Goal: Information Seeking & Learning: Check status

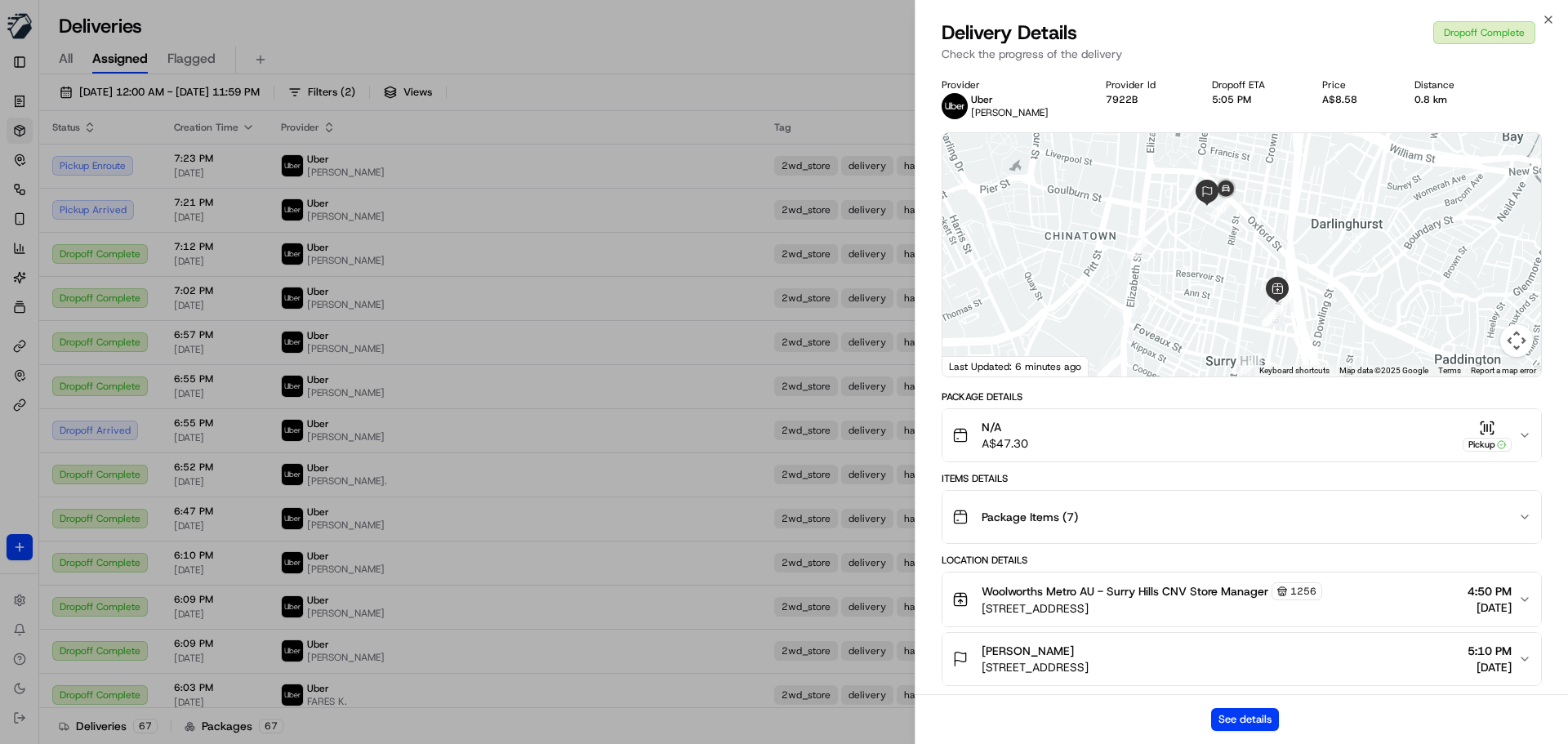
scroll to position [82, 0]
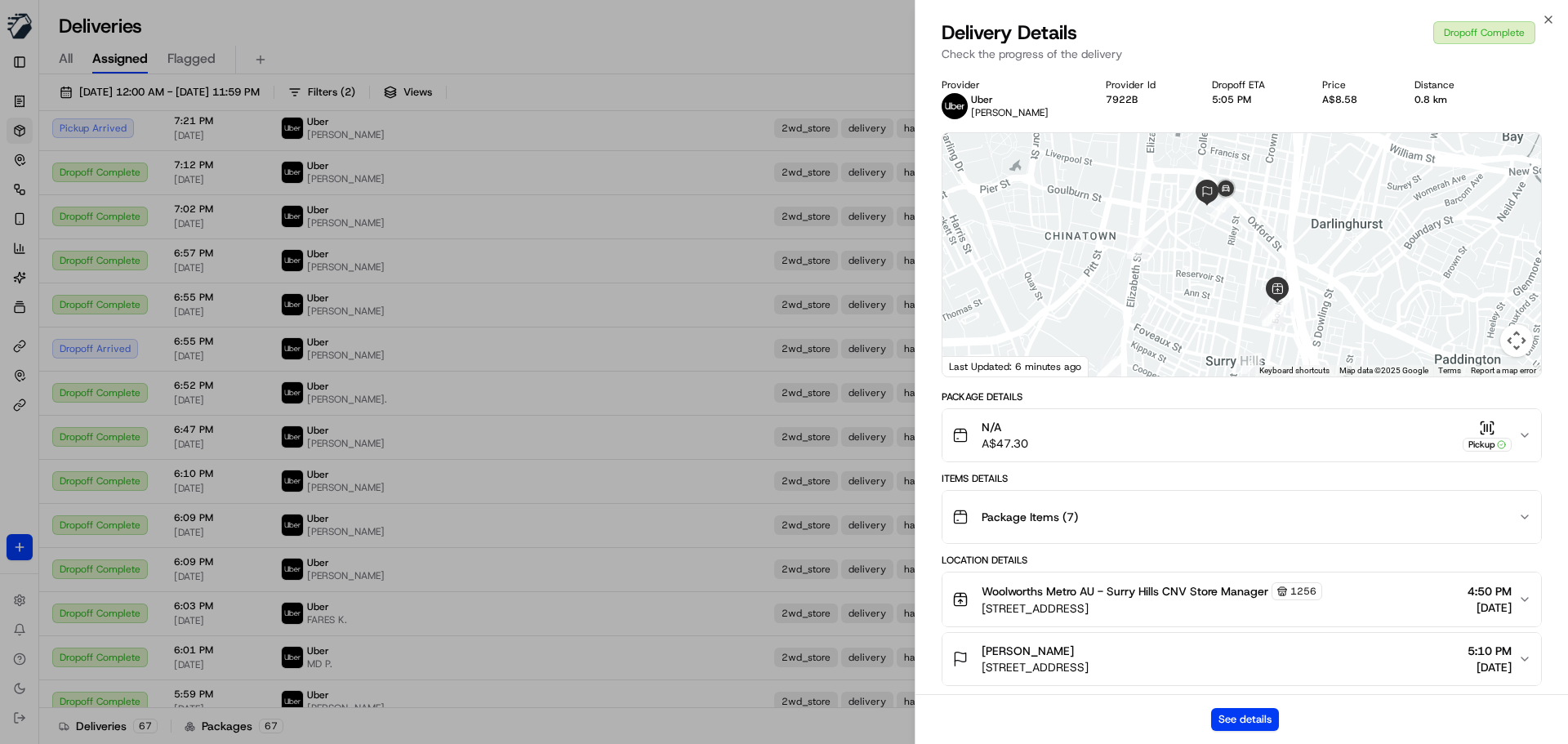
click at [1546, 11] on div "Close Delivery Details Dropoff Complete Check the progress of the delivery Prov…" at bounding box center [1240, 372] width 653 height 744
click at [1547, 17] on icon "button" at bounding box center [1548, 20] width 13 height 13
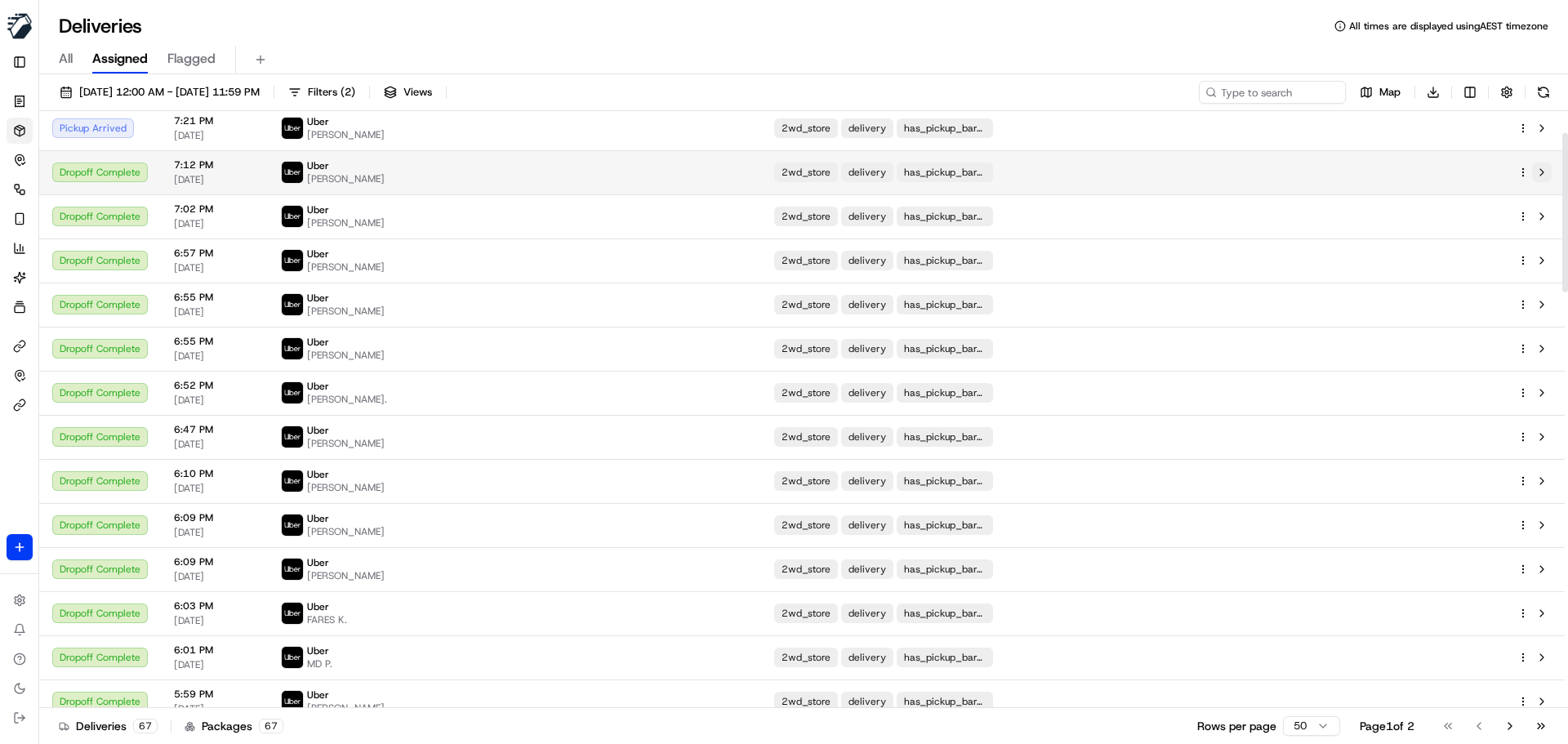
click at [1543, 171] on button at bounding box center [1542, 173] width 20 height 20
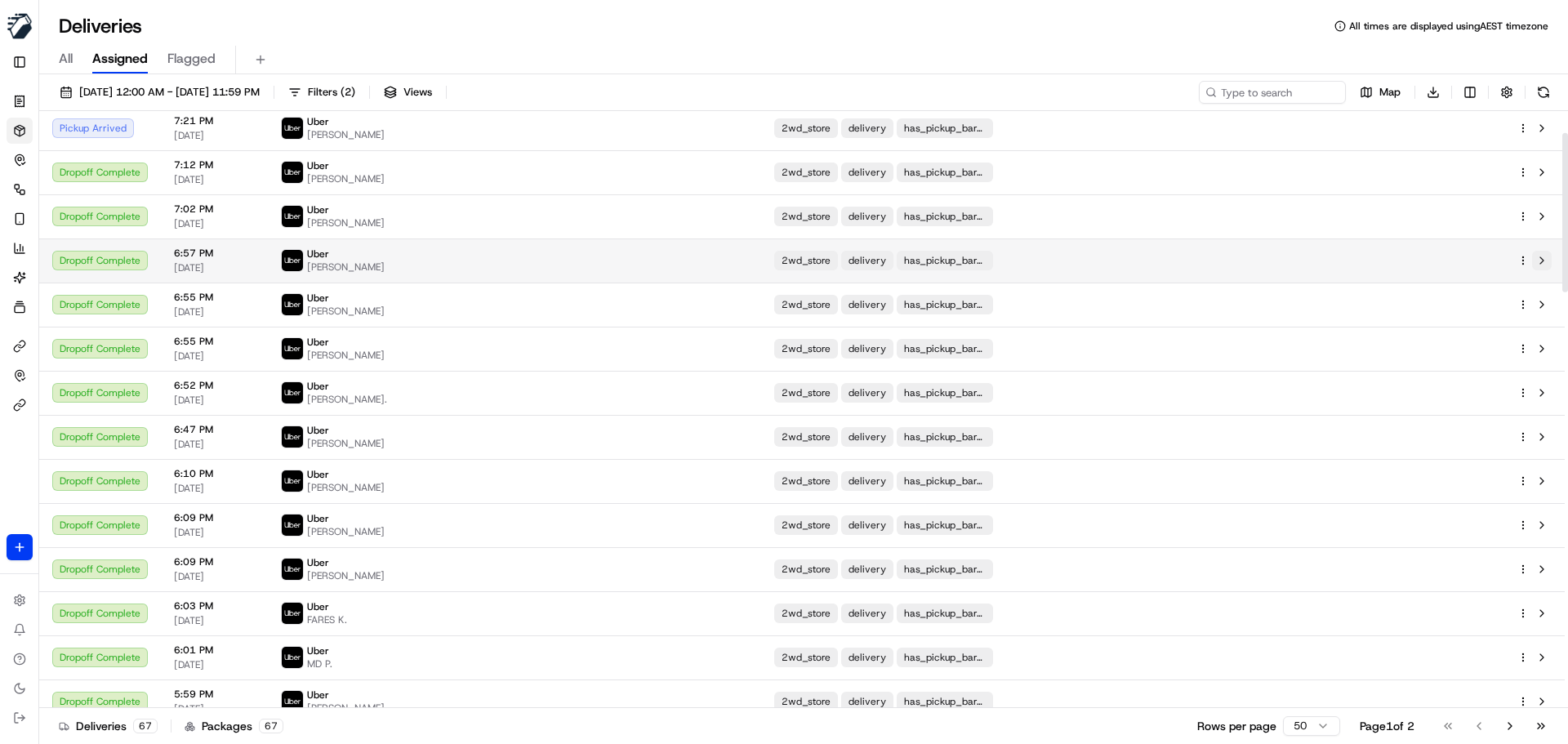
click at [1536, 253] on button at bounding box center [1542, 261] width 20 height 20
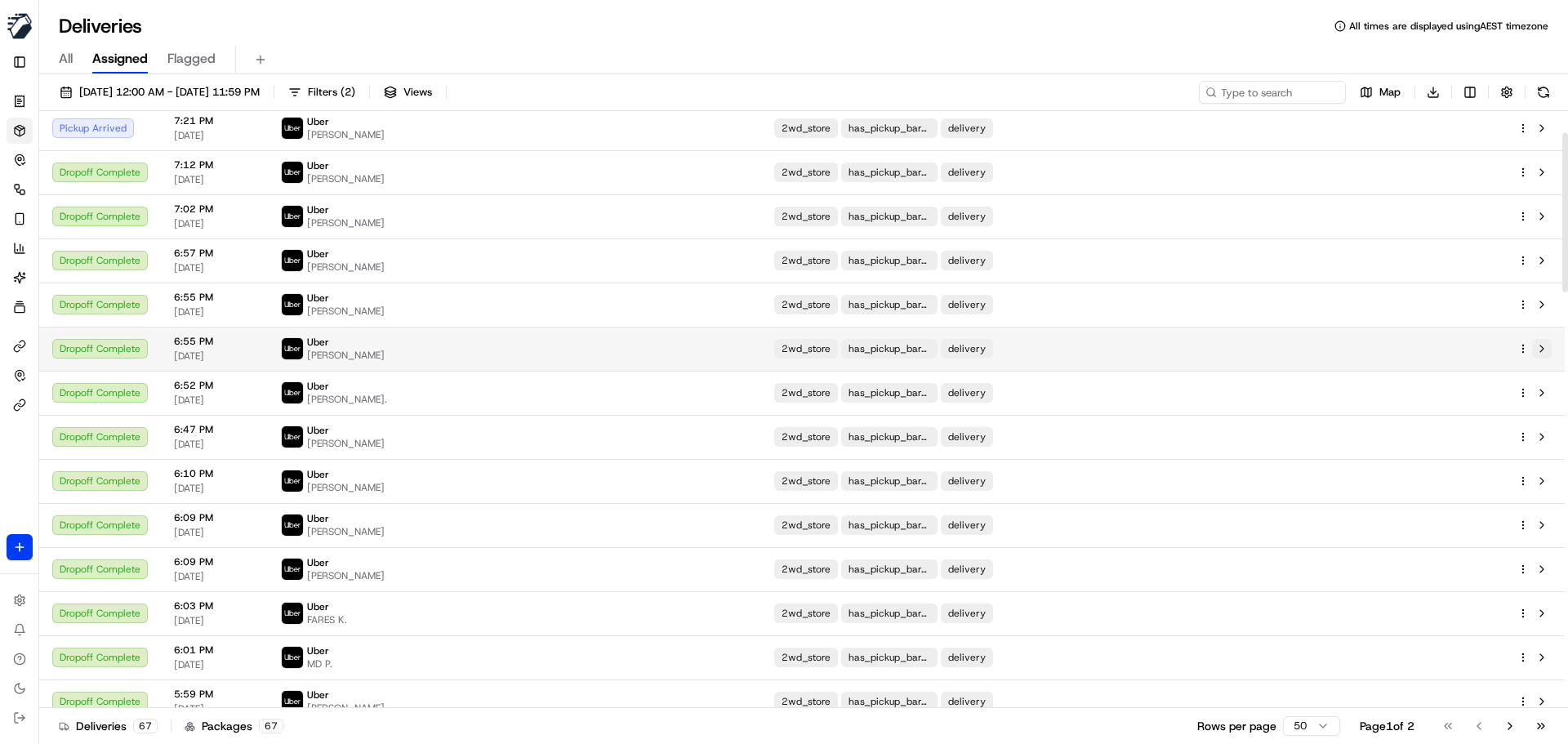
click at [1538, 343] on button at bounding box center [1542, 349] width 20 height 20
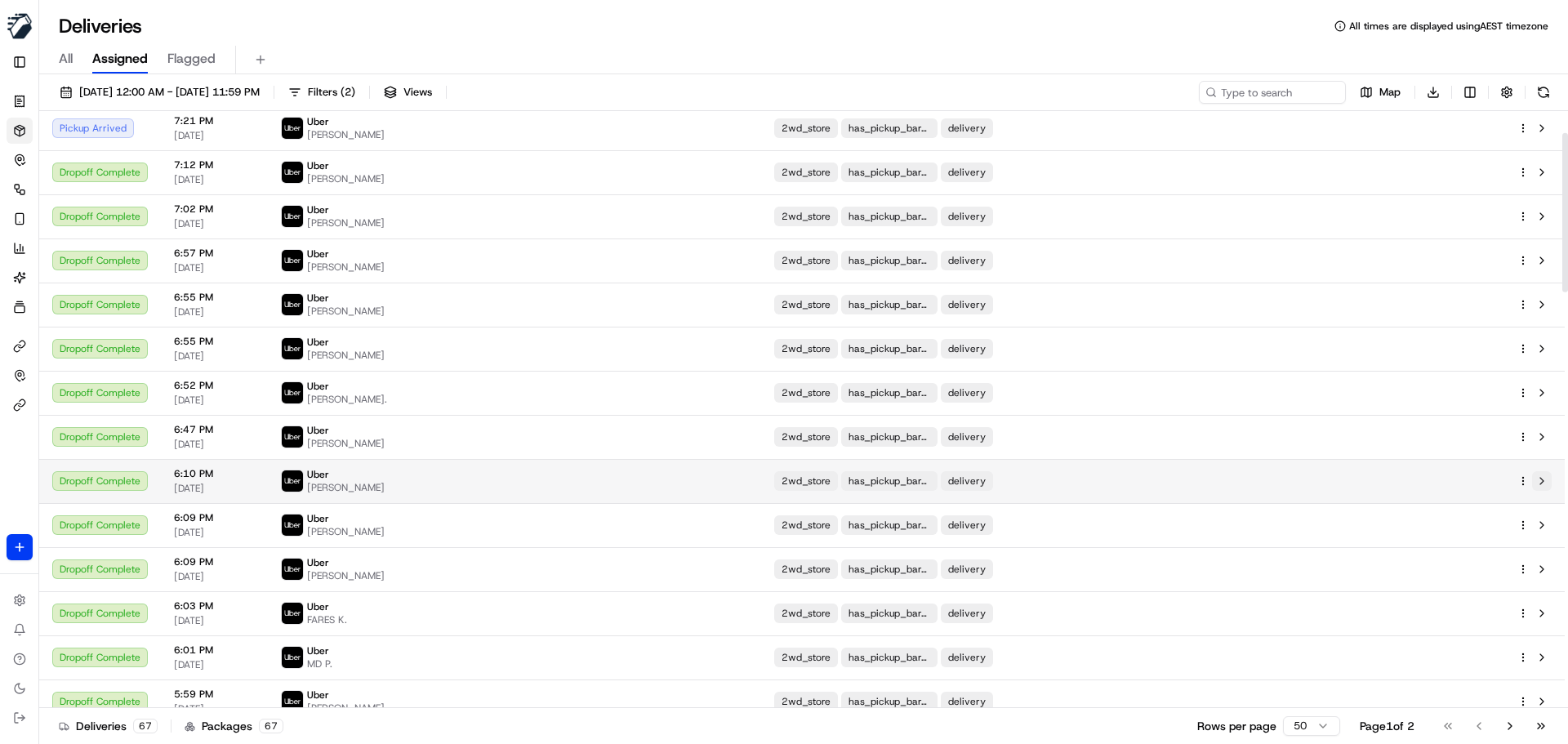
click at [1537, 478] on button at bounding box center [1542, 482] width 20 height 20
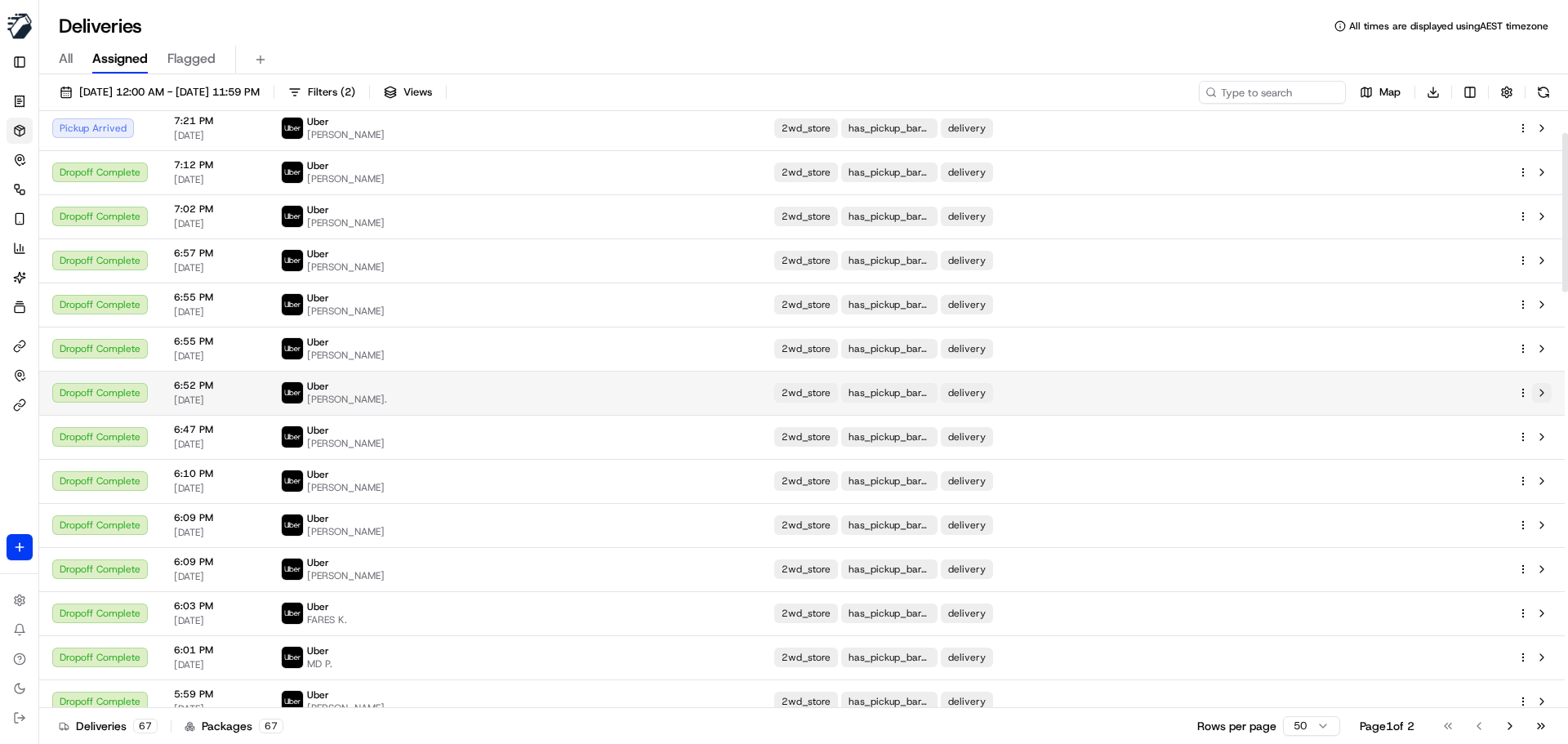
click at [1546, 393] on button at bounding box center [1542, 393] width 20 height 20
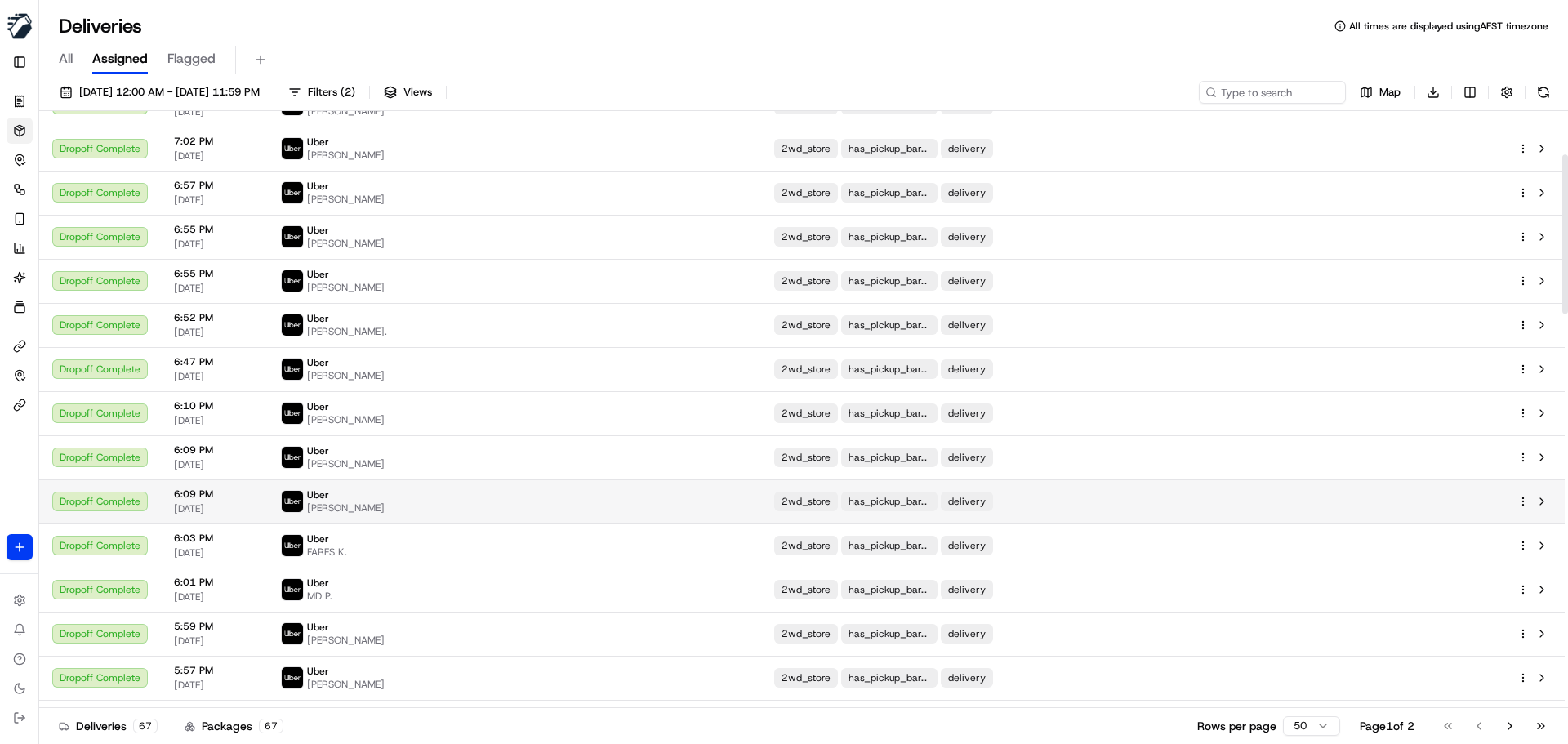
scroll to position [164, 0]
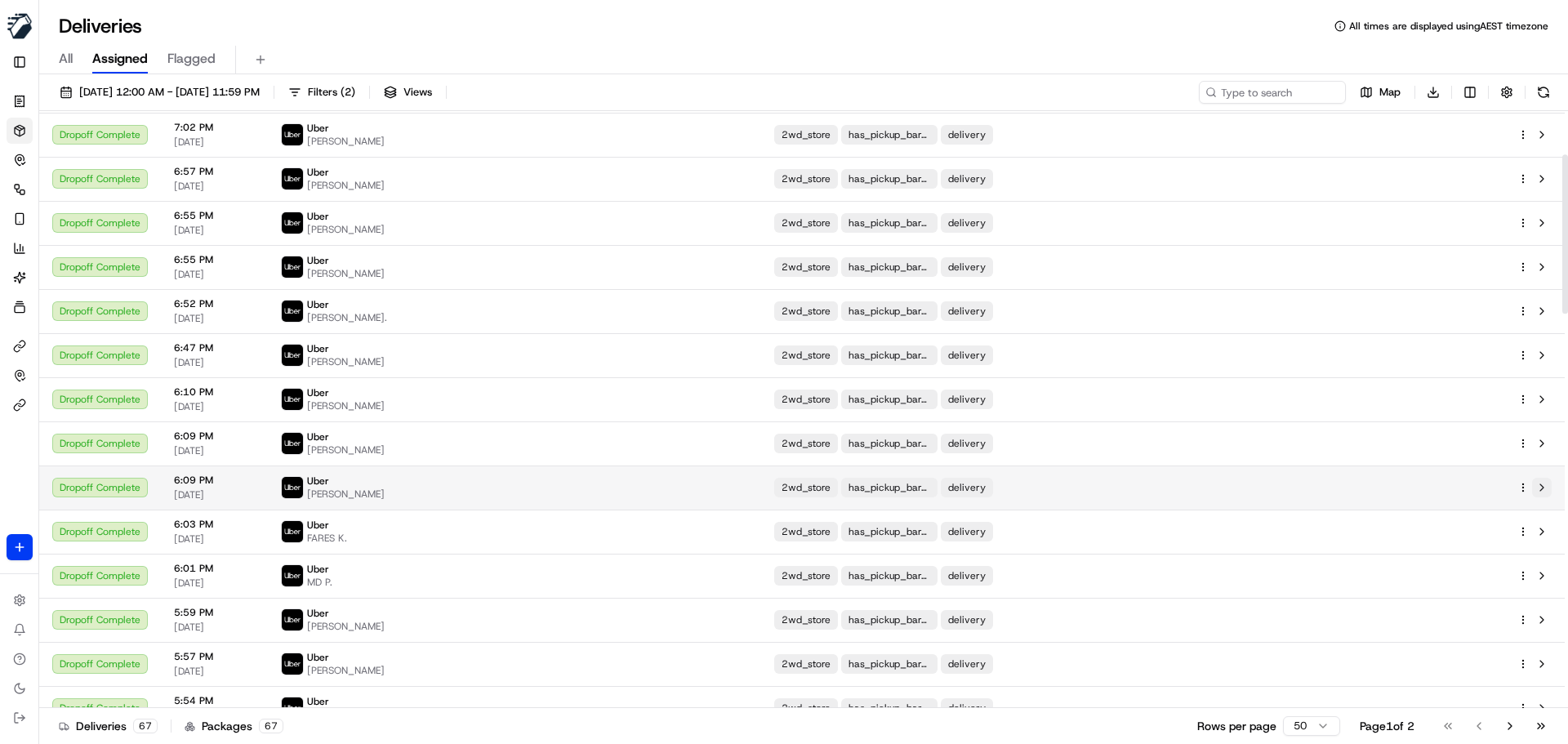
click at [1539, 495] on button at bounding box center [1542, 488] width 20 height 20
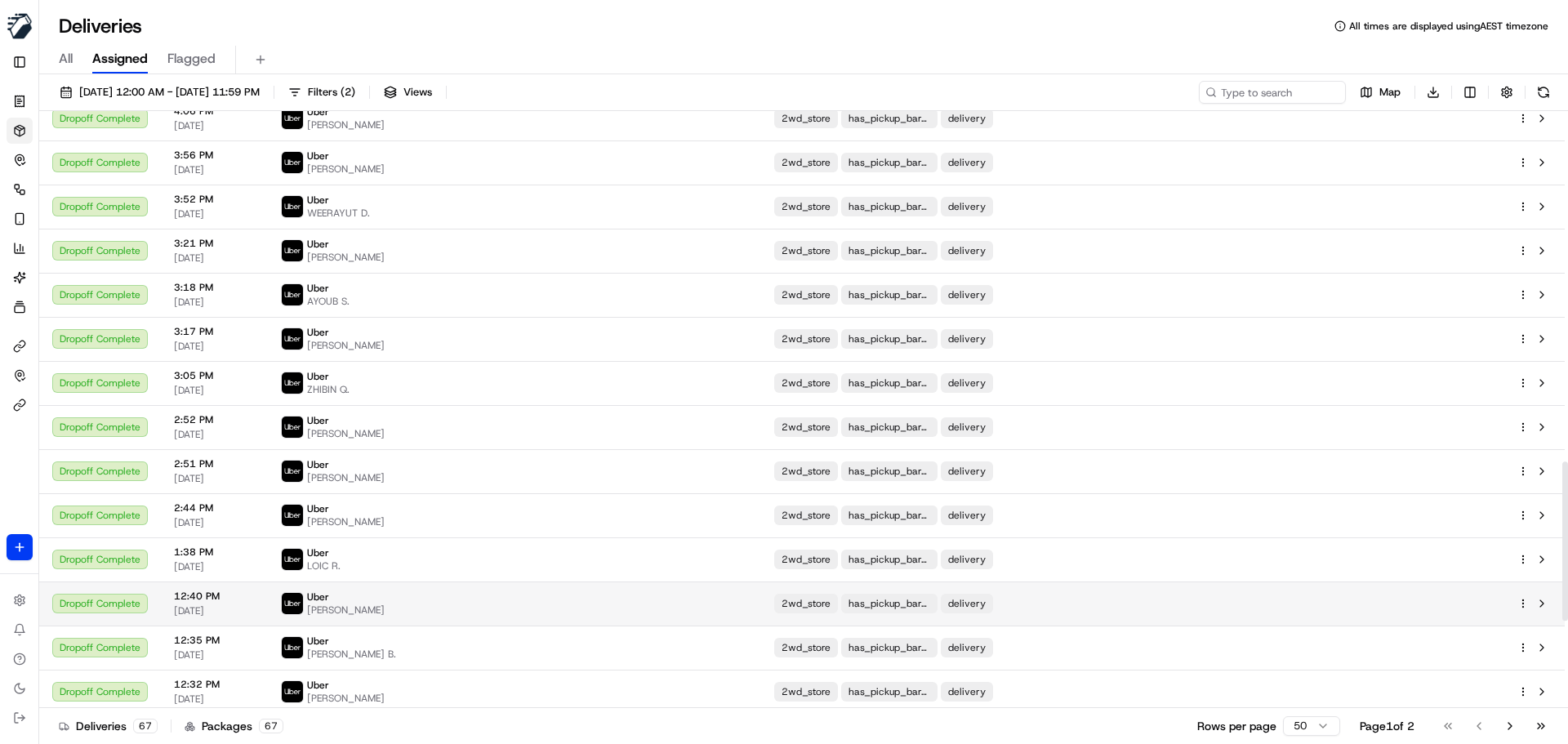
scroll to position [1315, 0]
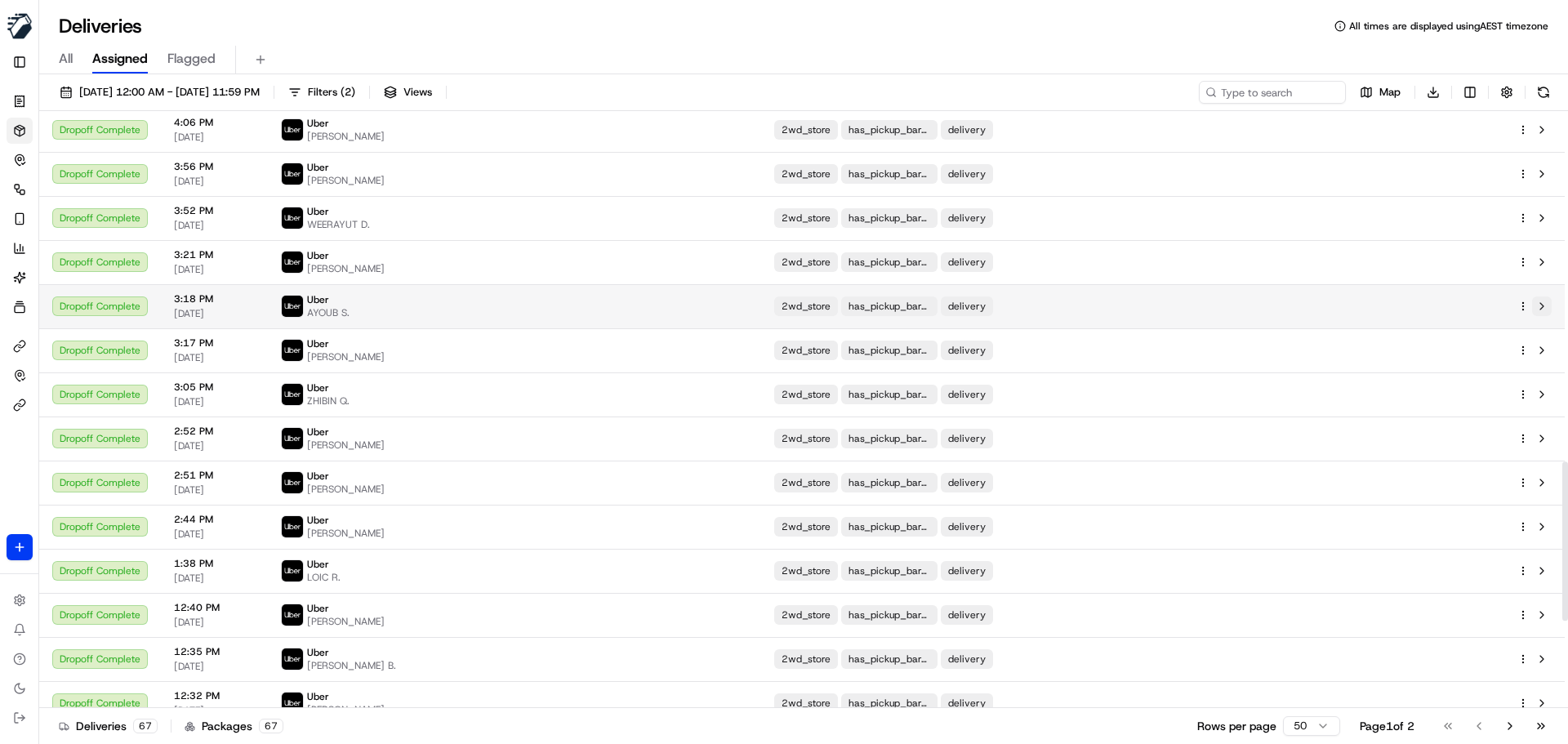
click at [1543, 306] on button at bounding box center [1542, 306] width 20 height 20
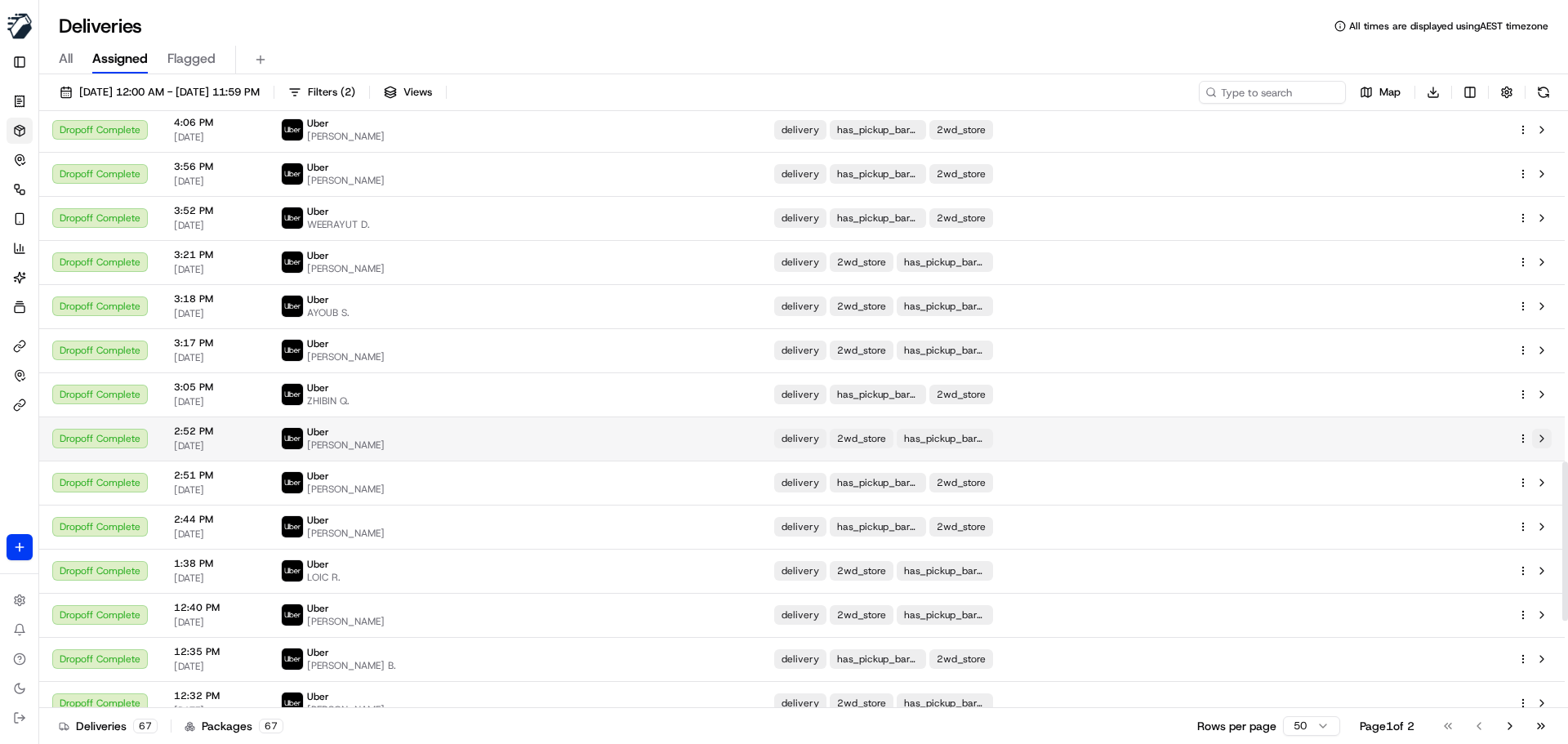
click at [1541, 437] on button at bounding box center [1542, 438] width 20 height 20
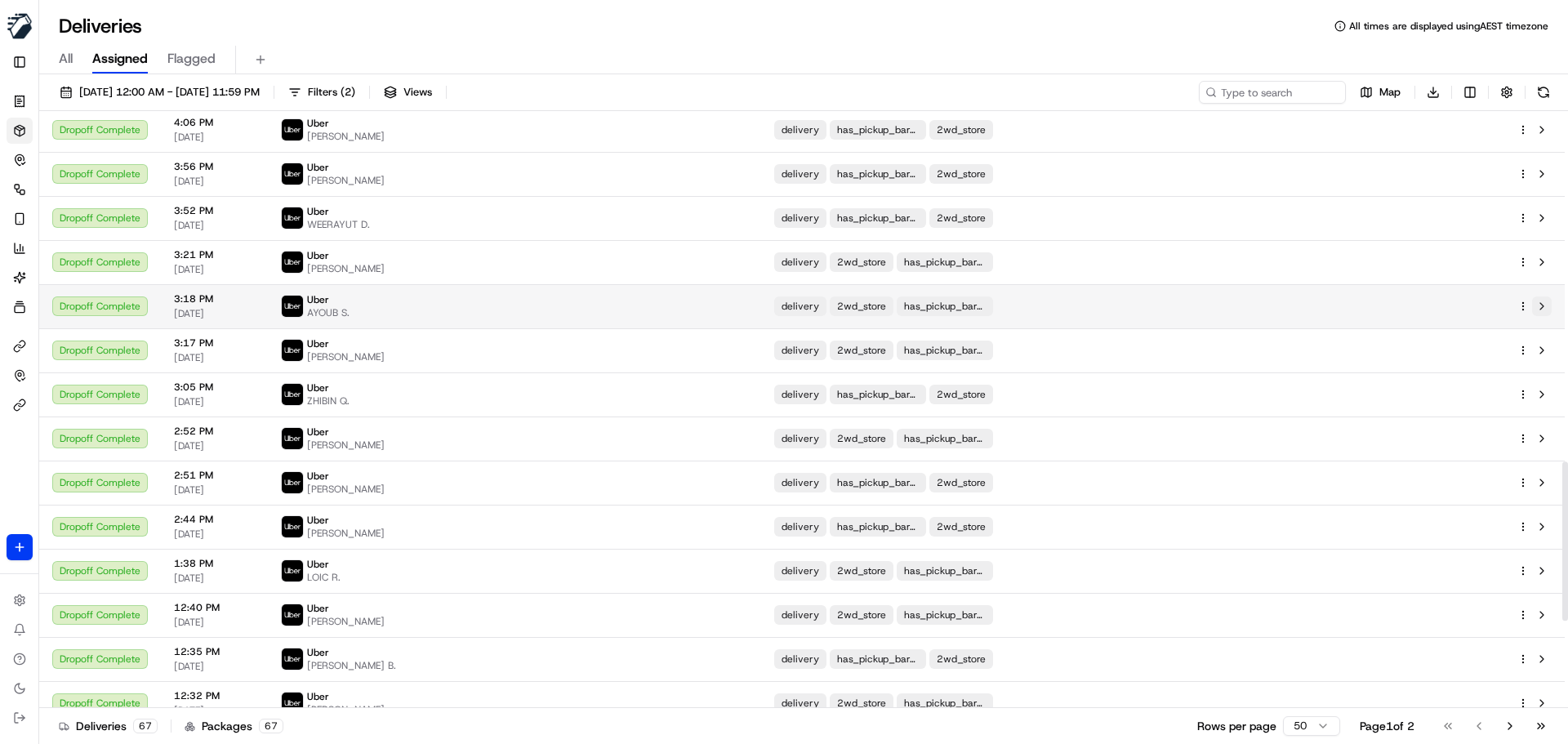
click at [1537, 306] on button at bounding box center [1542, 306] width 20 height 20
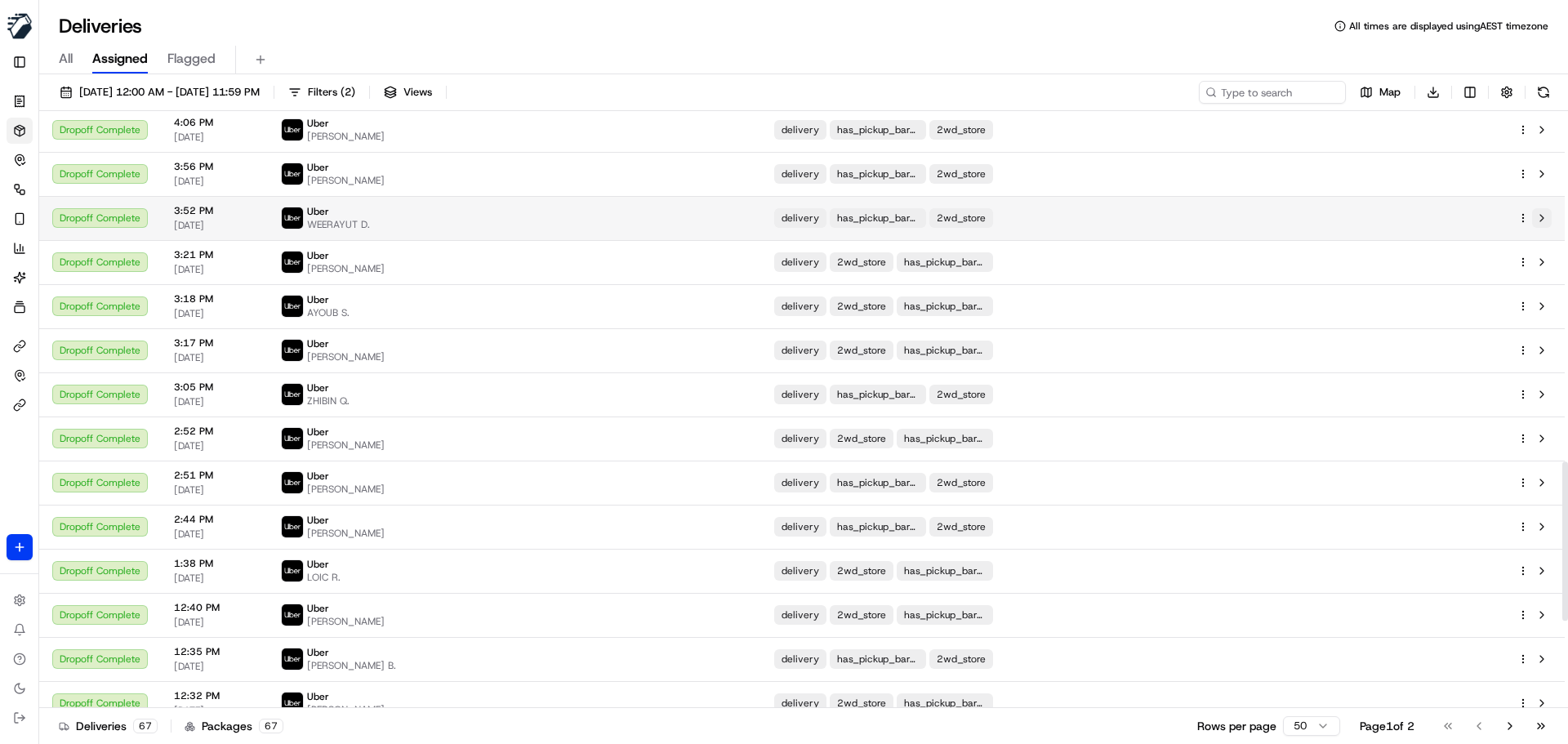
click at [1539, 217] on button at bounding box center [1542, 218] width 20 height 20
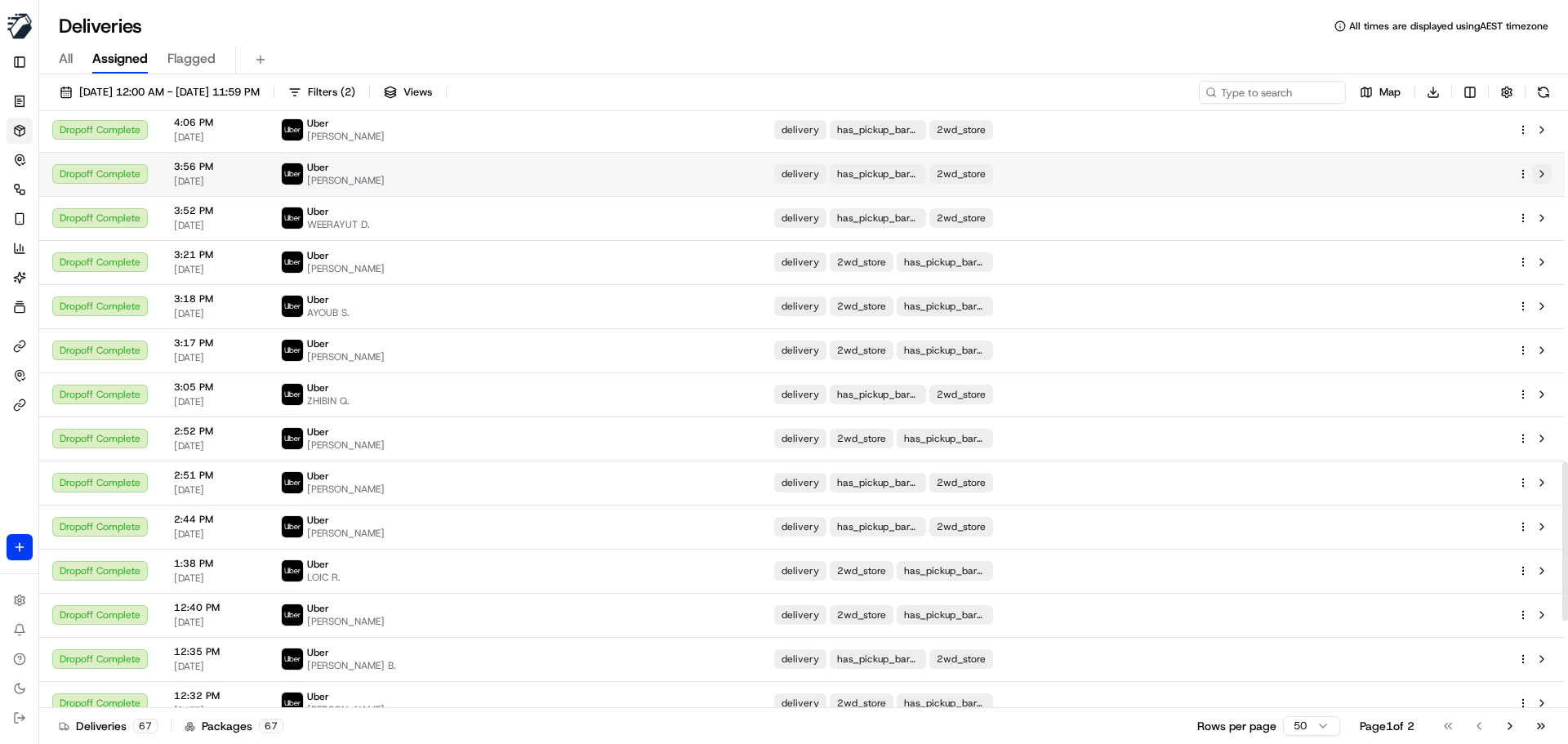
click at [1539, 171] on button at bounding box center [1542, 174] width 20 height 20
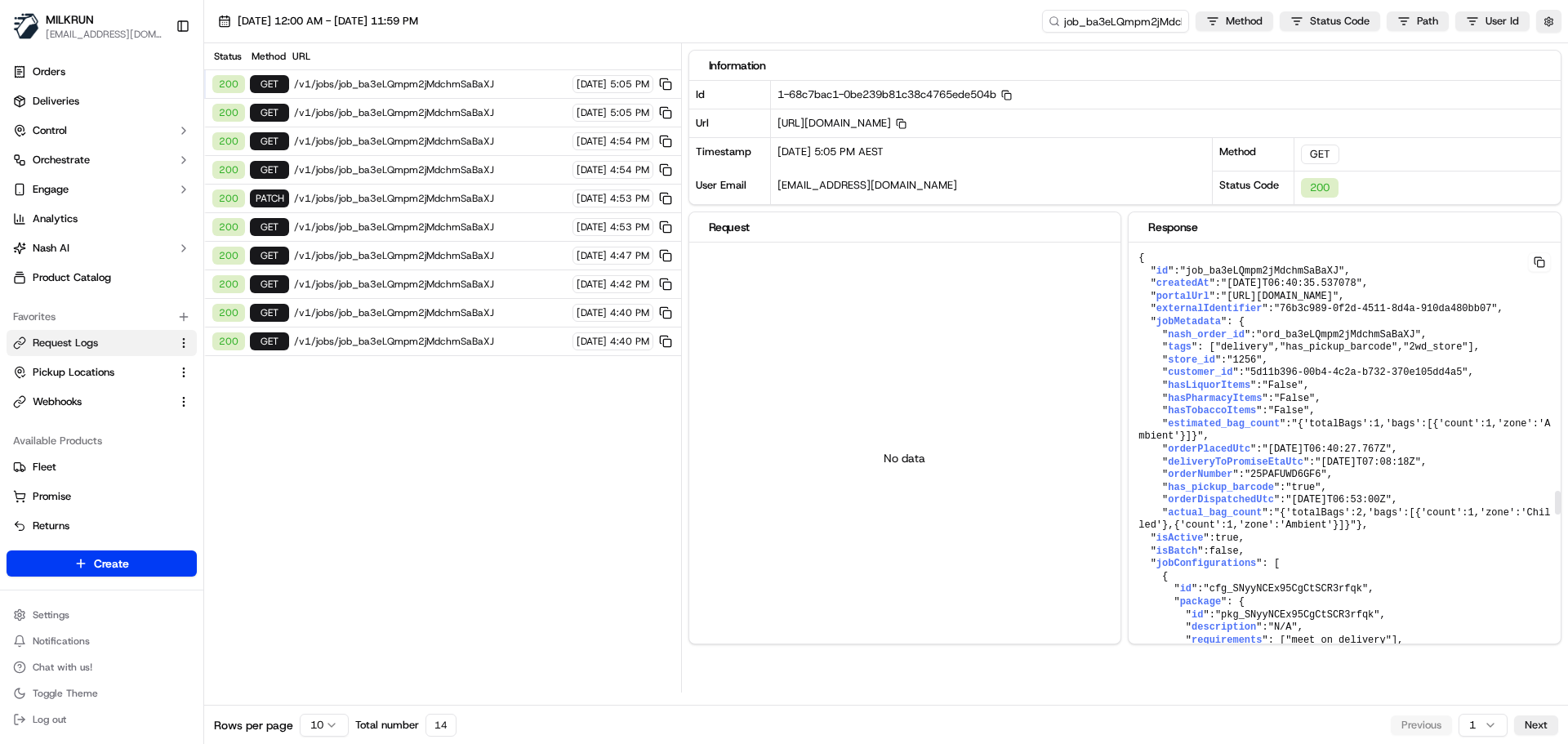
scroll to position [4575, 0]
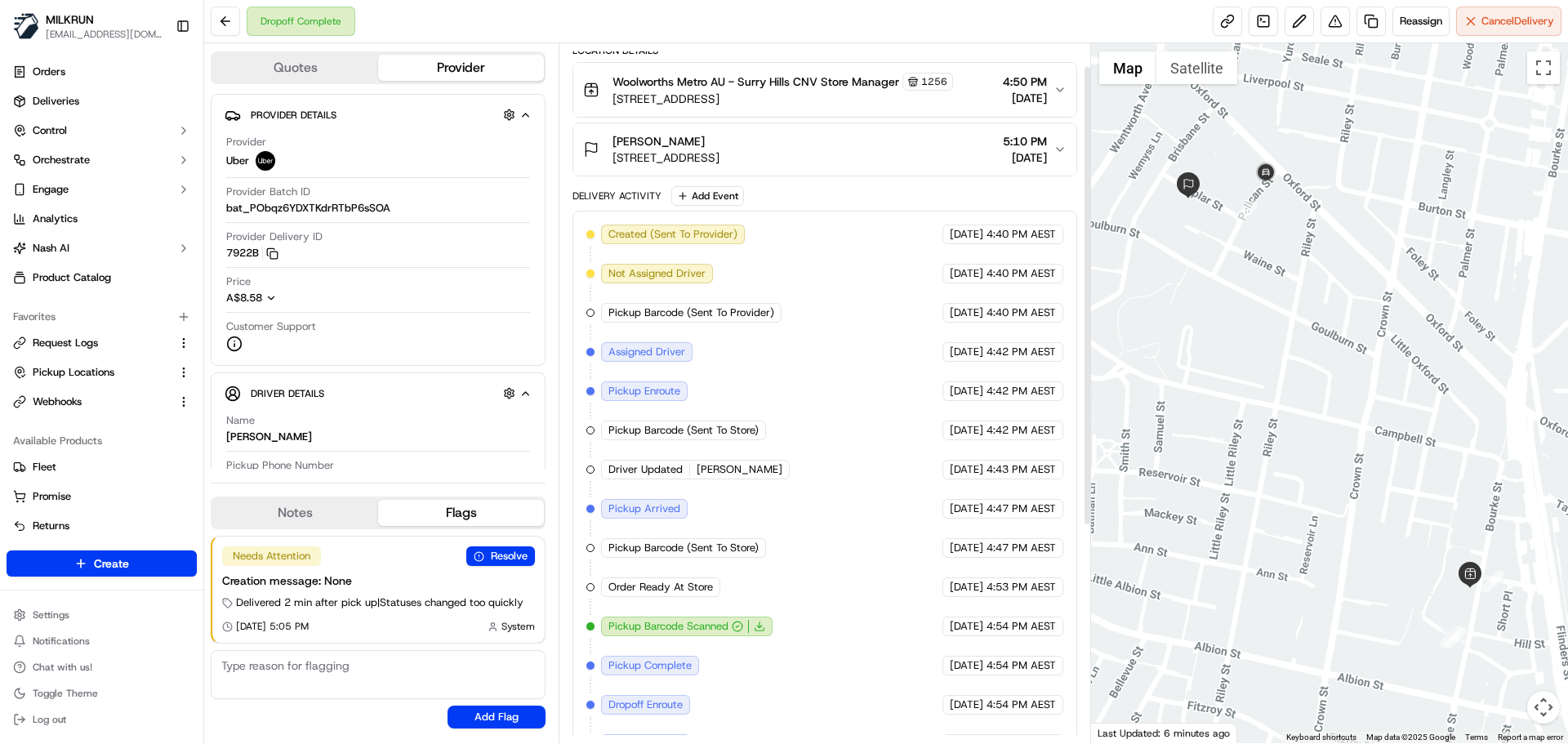
scroll to position [364, 0]
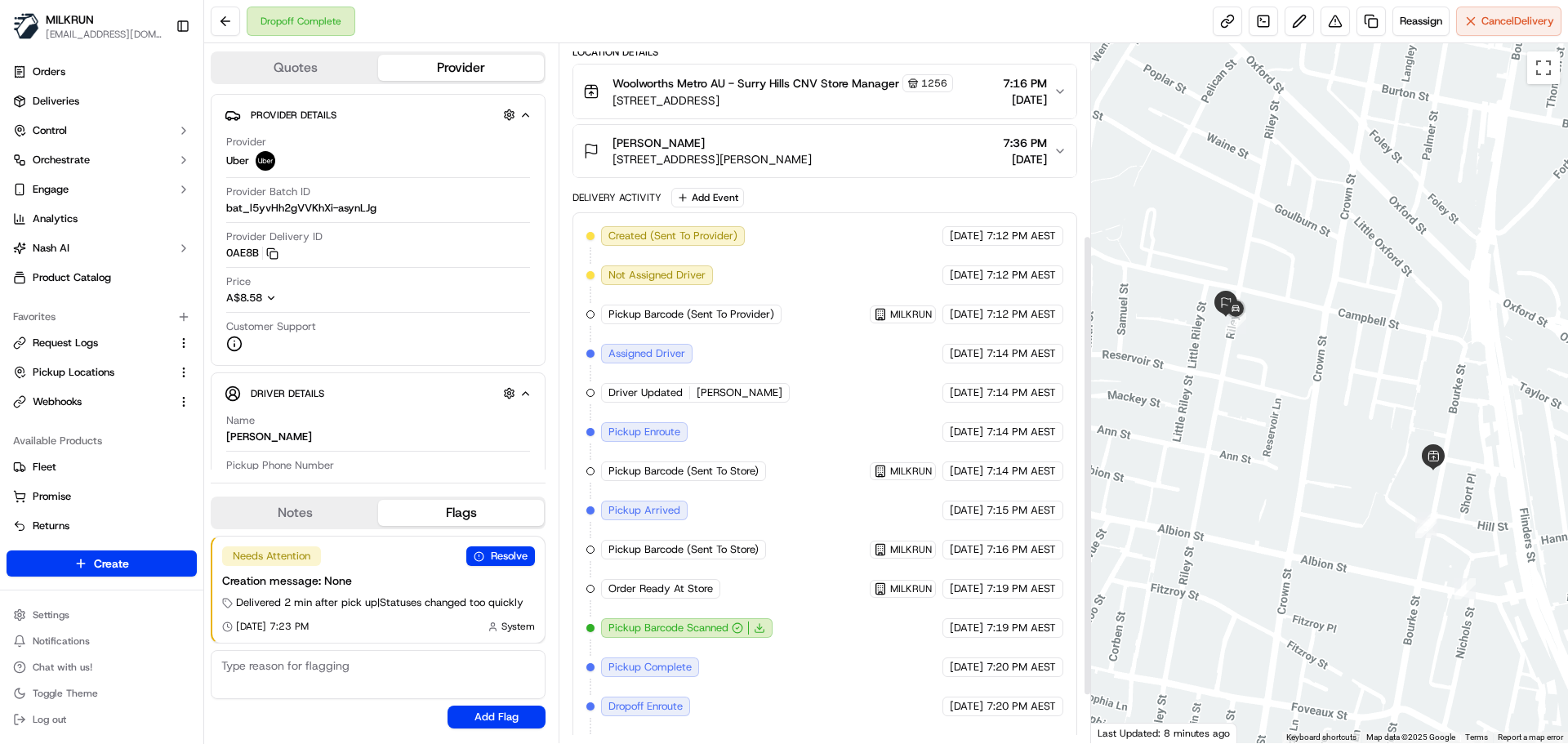
scroll to position [364, 0]
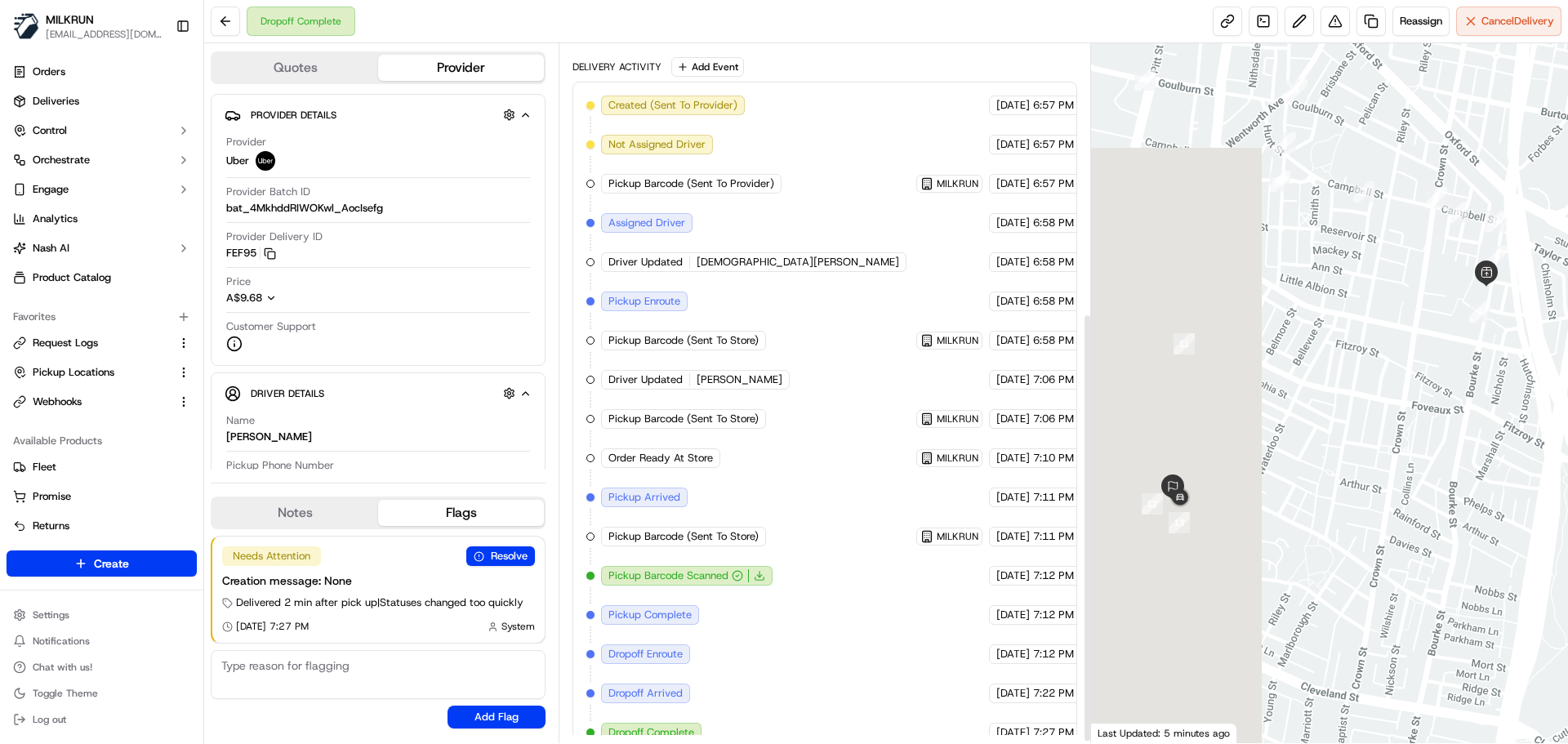
scroll to position [442, 0]
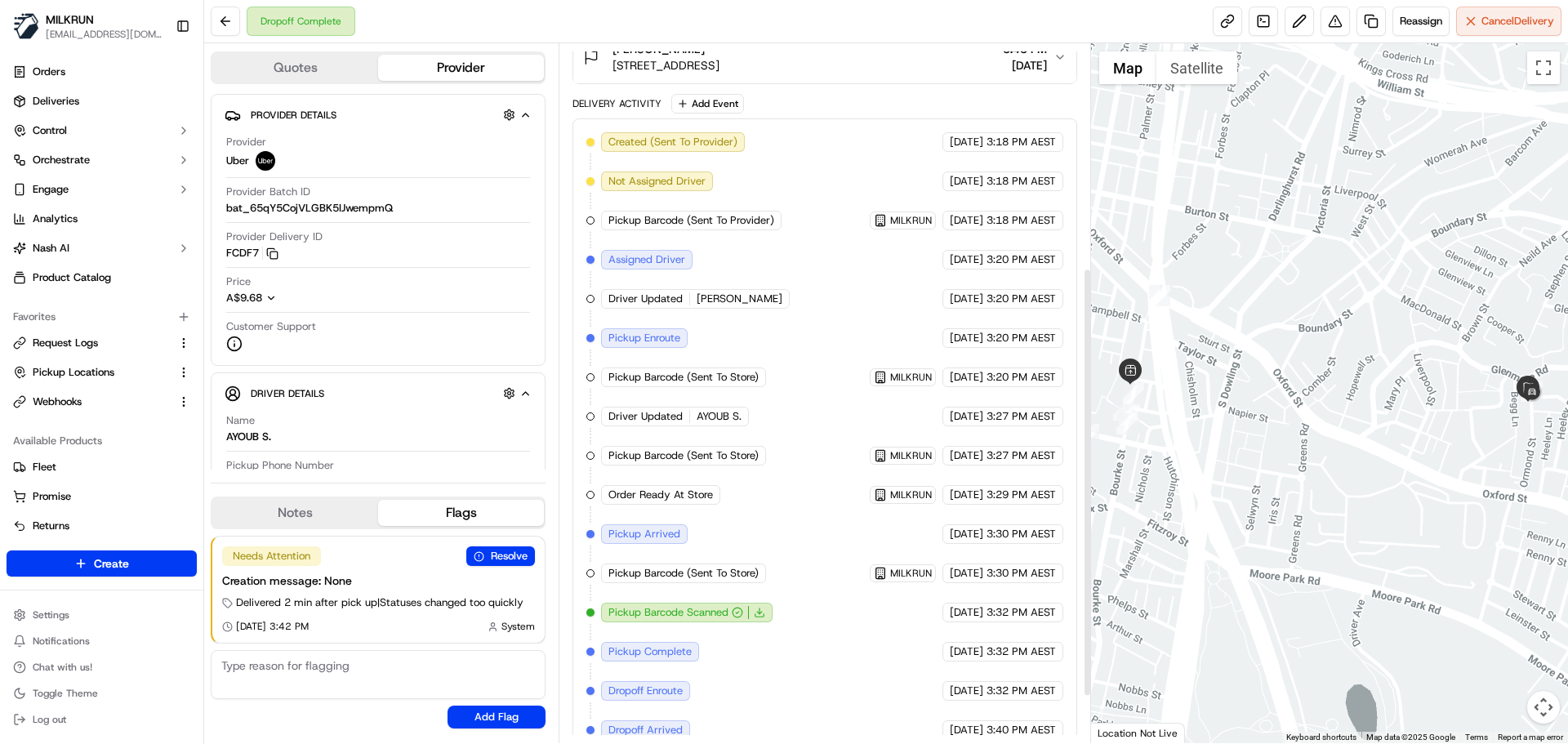
scroll to position [409, 0]
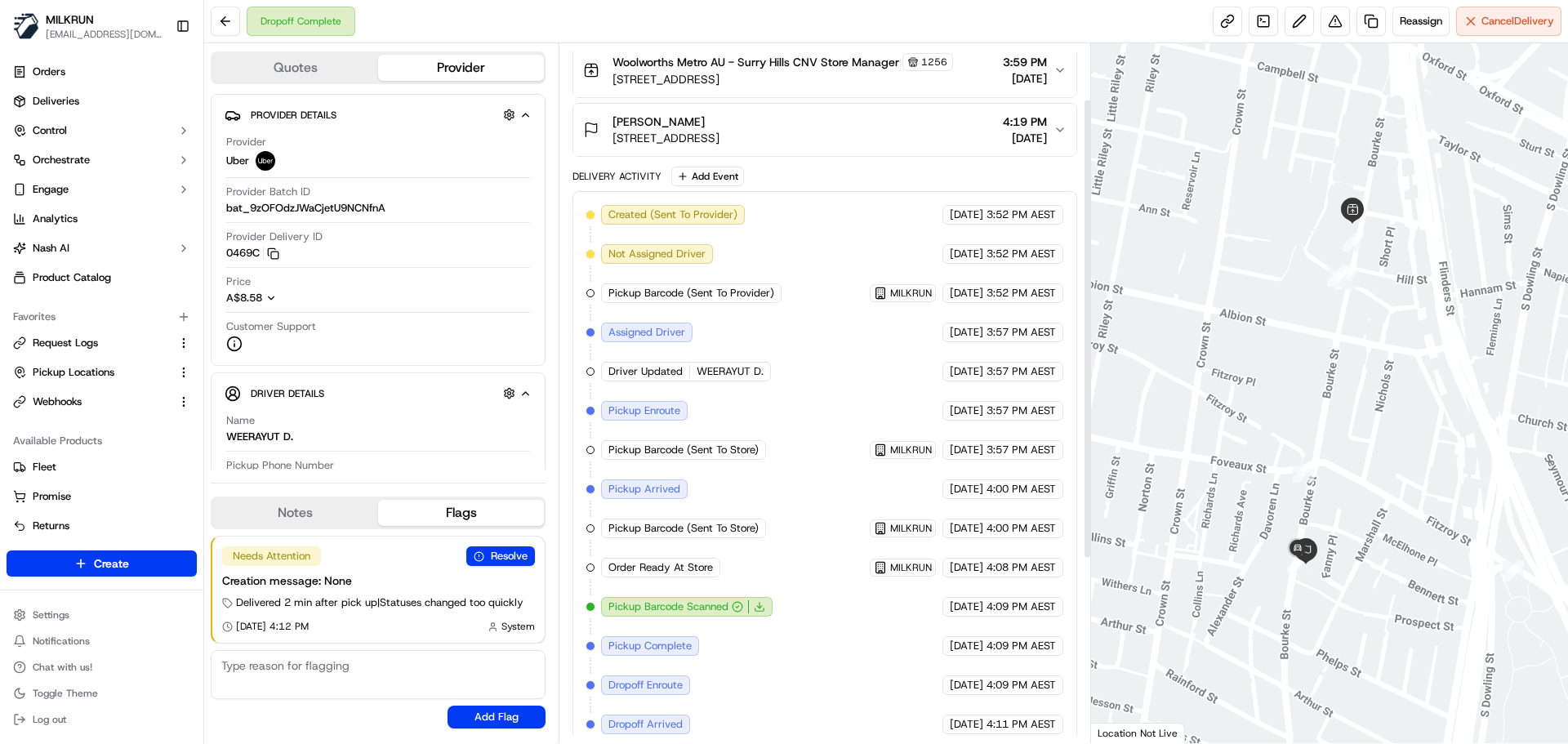
scroll to position [364, 0]
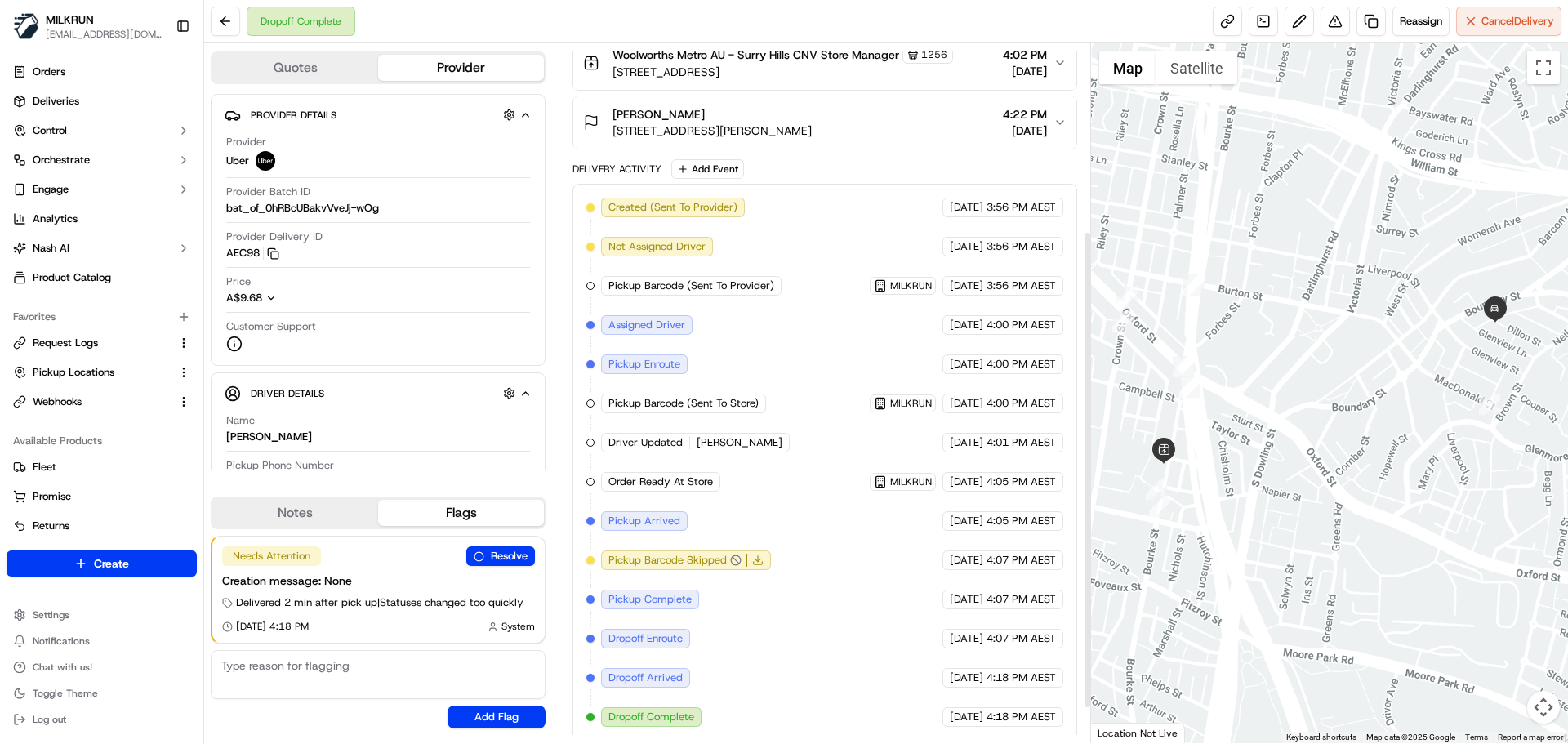
scroll to position [324, 0]
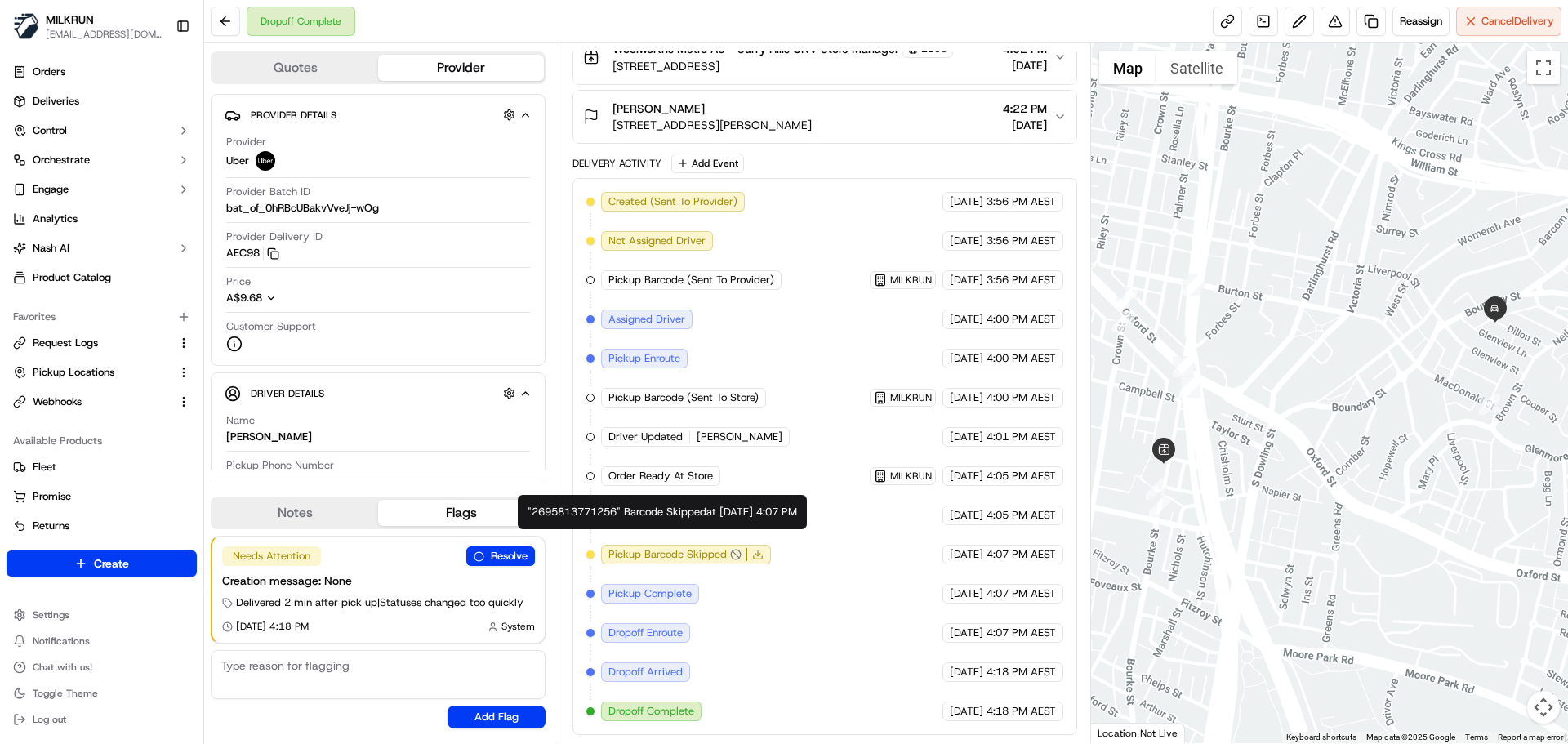
click at [714, 555] on span "Pickup Barcode Skipped" at bounding box center [667, 554] width 119 height 14
click at [708, 556] on span "Pickup Barcode Skipped" at bounding box center [667, 554] width 119 height 14
